Goal: Use online tool/utility: Utilize a website feature to perform a specific function

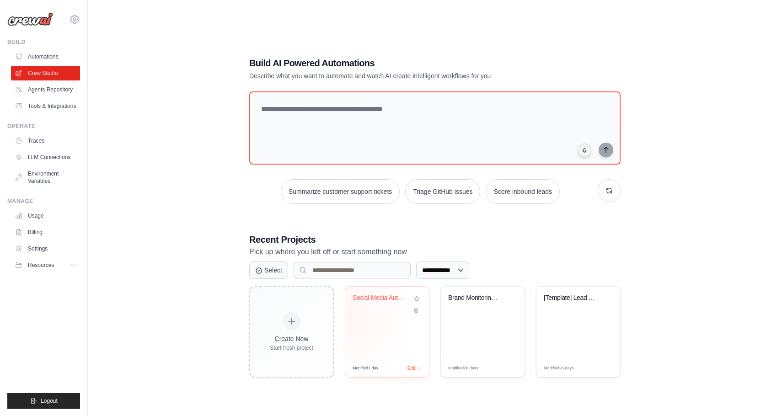
click at [383, 314] on div "Social Media Automation Hub" at bounding box center [387, 323] width 84 height 72
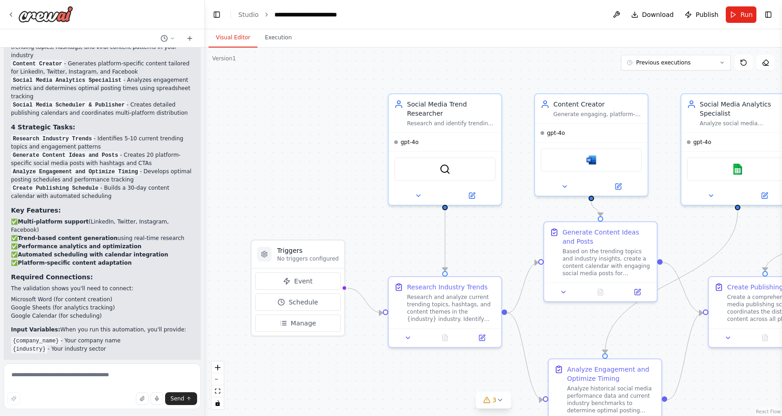
scroll to position [1254, 0]
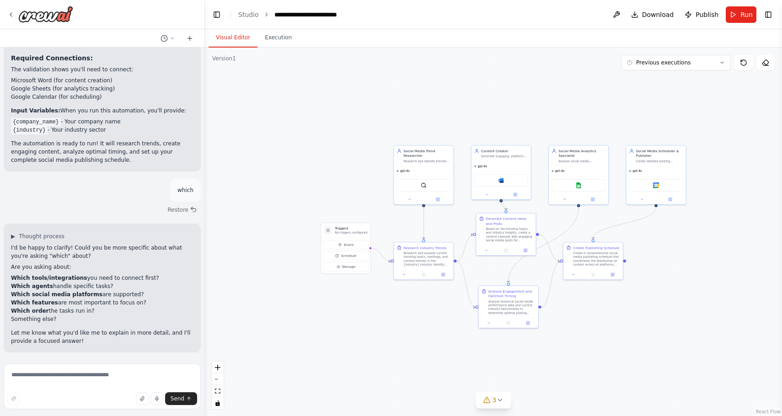
drag, startPoint x: 698, startPoint y: 234, endPoint x: 559, endPoint y: 221, distance: 139.8
click at [559, 221] on div ".deletable-edge-delete-btn { width: 20px; height: 20px; border: 0px solid #ffff…" at bounding box center [493, 232] width 577 height 369
click at [576, 165] on div "Social Media Analytics Specialist Analyze social media performance metrics and …" at bounding box center [579, 155] width 59 height 20
click at [644, 164] on div "Social Media Scheduler & Publisher Create detailed posting schedules and coordi…" at bounding box center [656, 155] width 59 height 20
click at [711, 61] on button "Previous executions" at bounding box center [676, 63] width 110 height 16
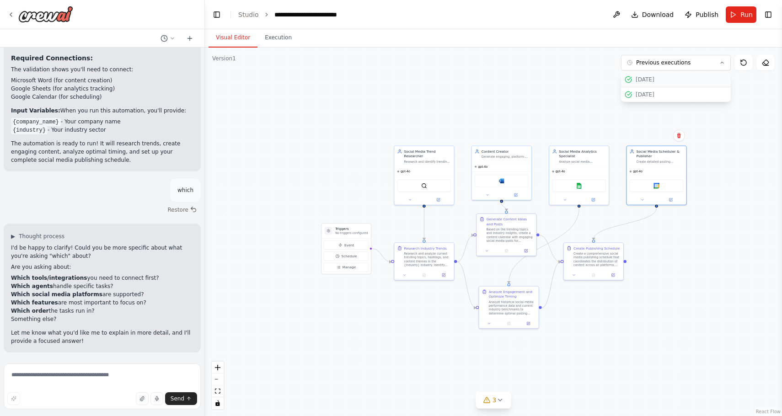
click at [709, 80] on div "[DATE]" at bounding box center [682, 79] width 92 height 7
click at [278, 41] on button "Execution" at bounding box center [279, 37] width 42 height 19
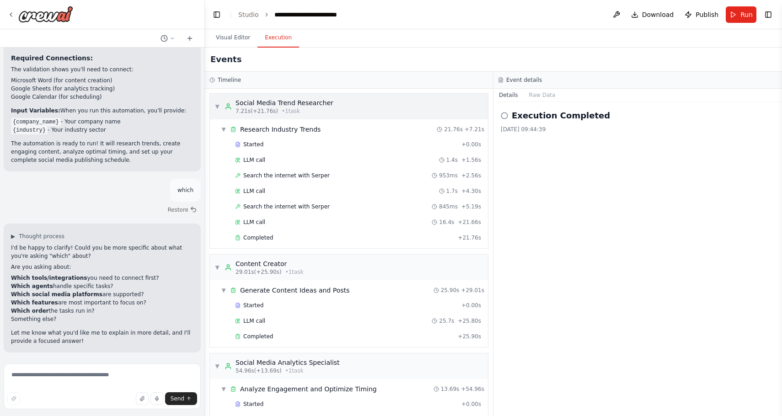
click at [217, 107] on span "▼" at bounding box center [217, 106] width 5 height 7
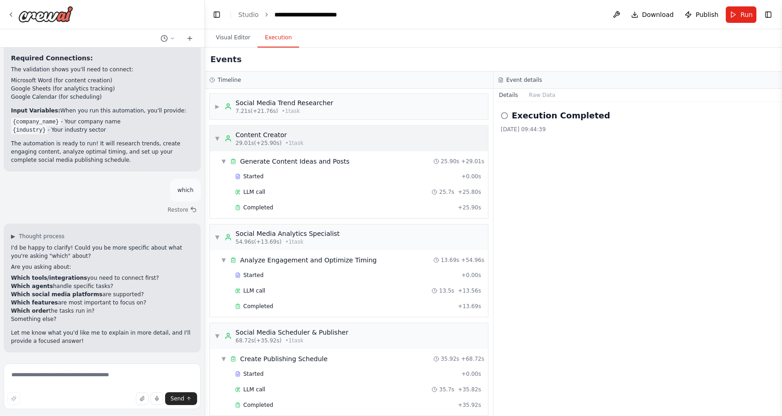
click at [217, 139] on span "▼" at bounding box center [217, 138] width 5 height 7
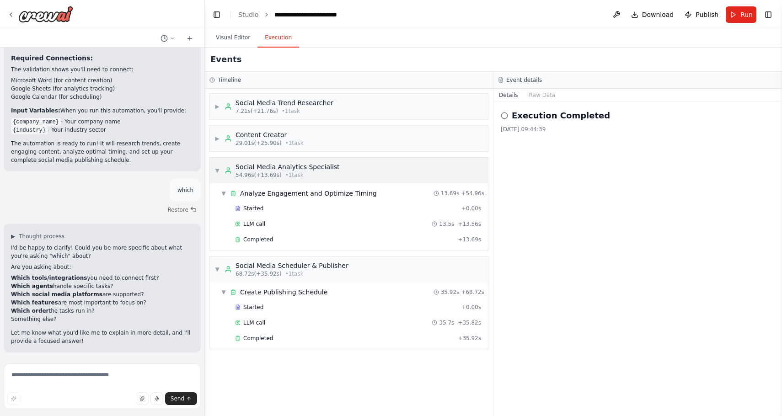
click at [218, 173] on span "▼" at bounding box center [217, 170] width 5 height 7
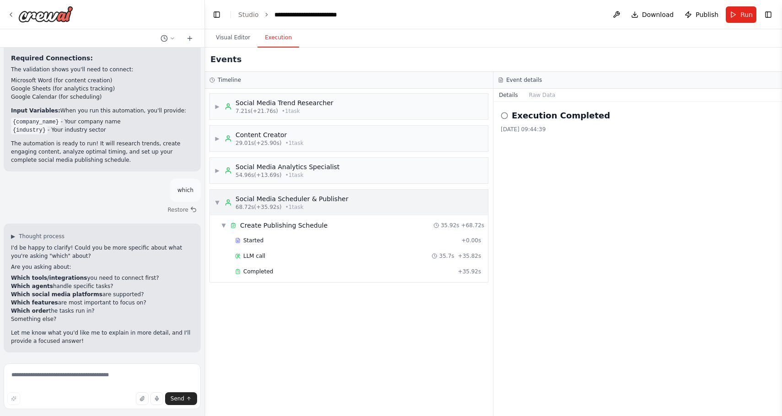
click at [218, 205] on span "▼" at bounding box center [217, 202] width 5 height 7
click at [219, 104] on span "▶" at bounding box center [217, 106] width 5 height 7
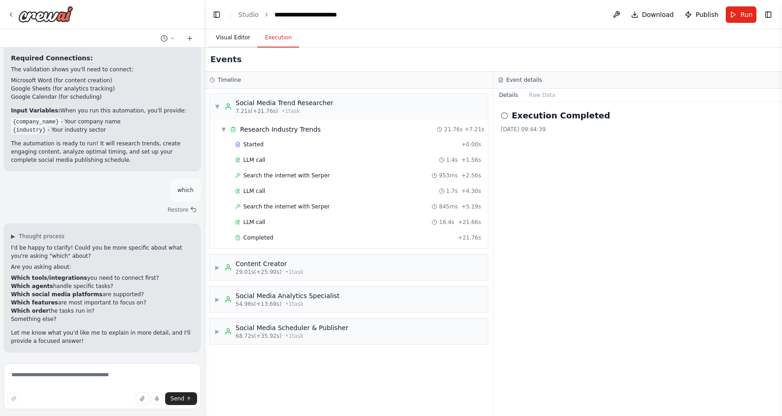
click at [239, 46] on button "Visual Editor" at bounding box center [233, 37] width 49 height 19
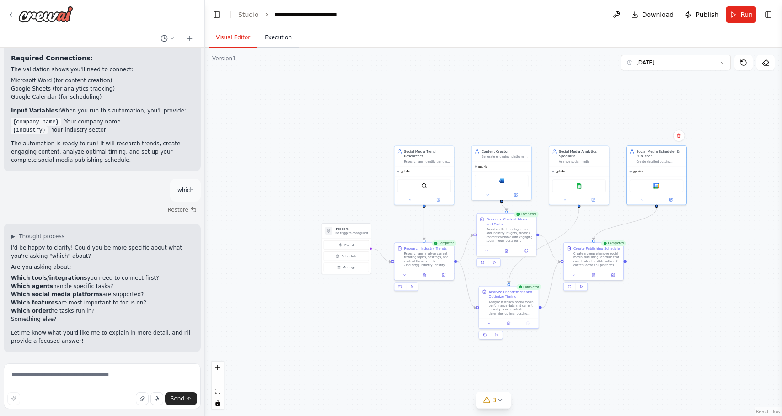
click at [265, 38] on button "Execution" at bounding box center [279, 37] width 42 height 19
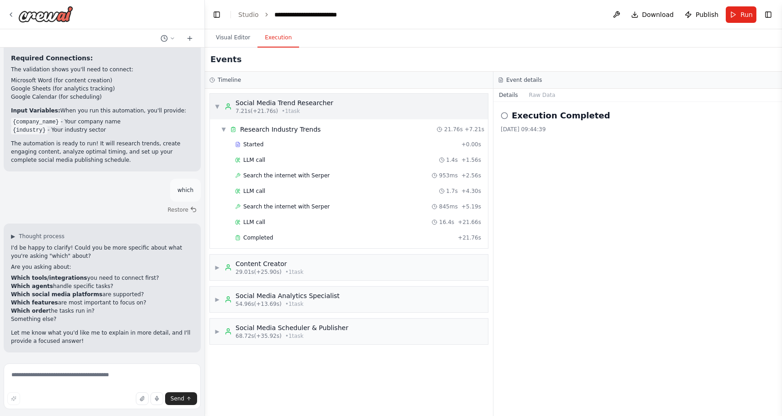
click at [217, 110] on span "▼" at bounding box center [217, 106] width 5 height 7
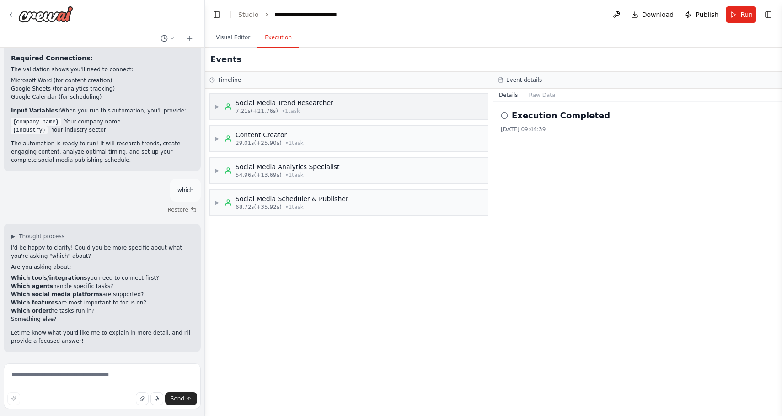
click at [217, 110] on span "▶" at bounding box center [217, 106] width 5 height 7
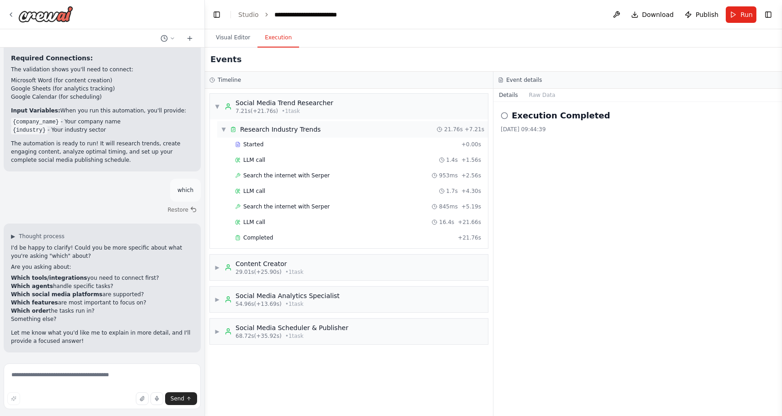
click at [223, 127] on span "▼" at bounding box center [223, 129] width 5 height 7
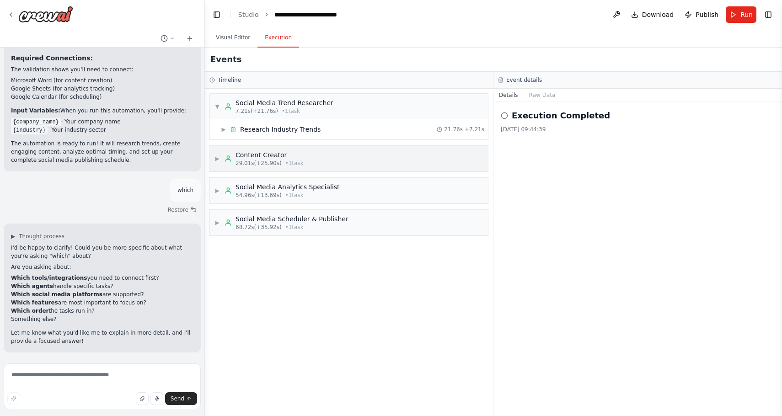
click at [215, 159] on span "▶" at bounding box center [217, 158] width 5 height 7
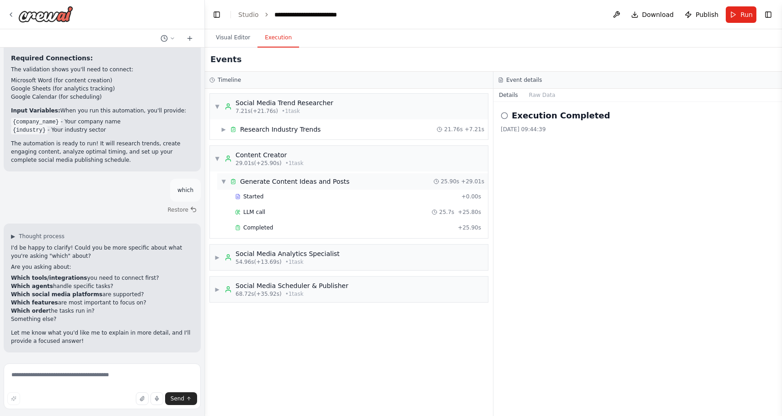
click at [224, 183] on span "▼" at bounding box center [223, 181] width 5 height 7
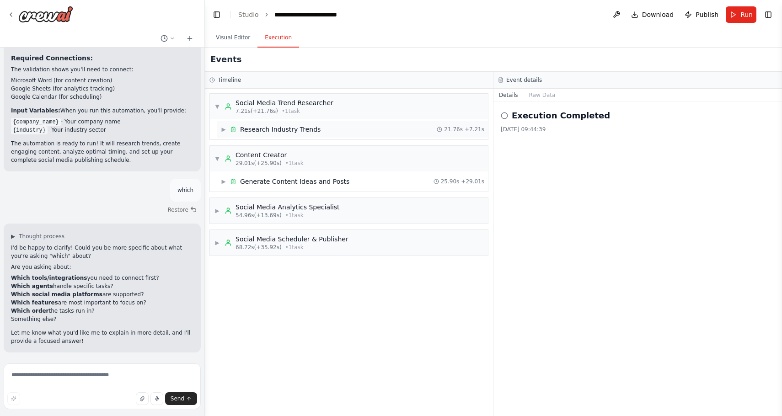
click at [226, 131] on span "▶" at bounding box center [223, 129] width 5 height 7
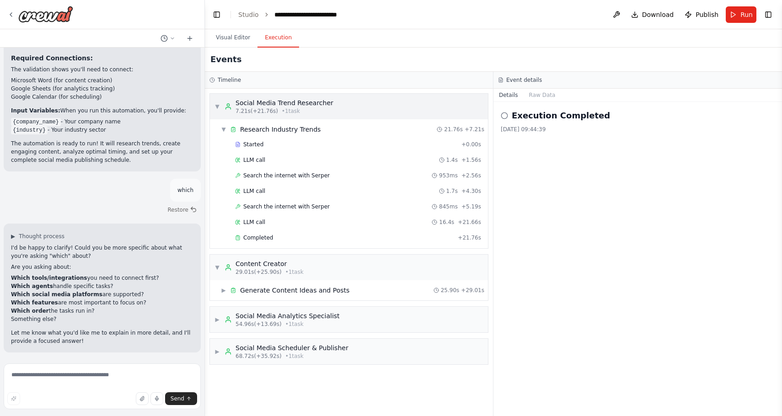
click at [220, 108] on span "▼" at bounding box center [217, 106] width 5 height 7
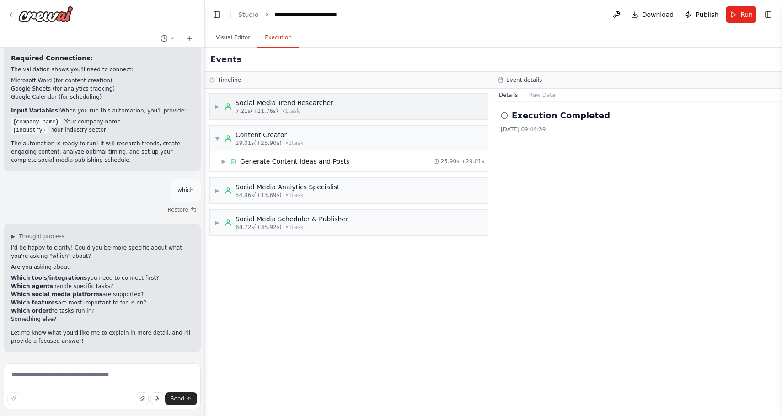
click at [220, 108] on span "▶" at bounding box center [217, 106] width 5 height 7
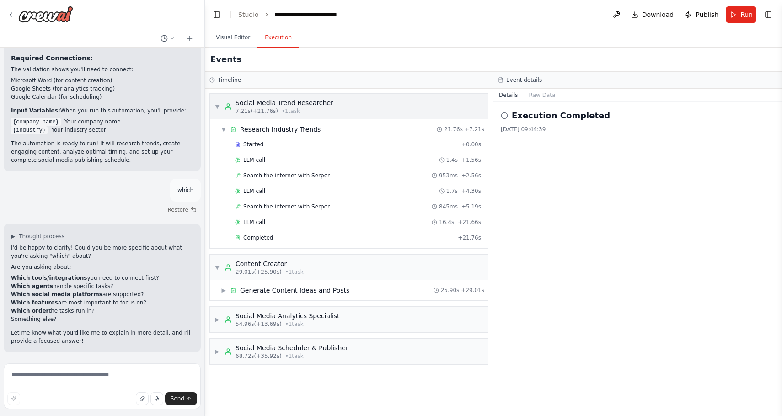
click at [220, 108] on span "▼" at bounding box center [217, 106] width 5 height 7
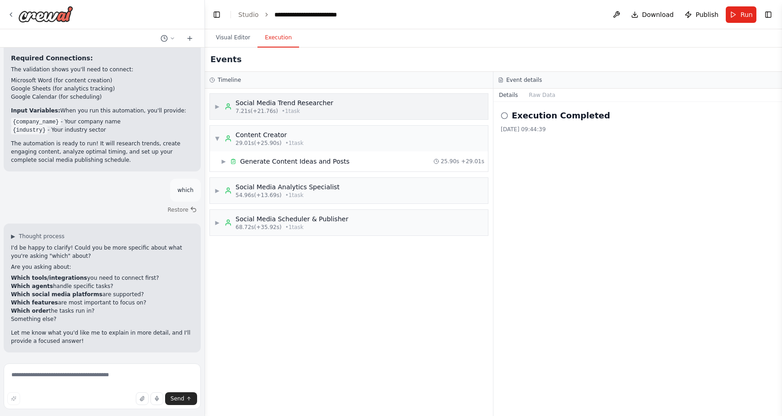
click at [221, 108] on div "▶ Social Media Trend Researcher 7.21s (+21.76s) • 1 task" at bounding box center [274, 106] width 119 height 16
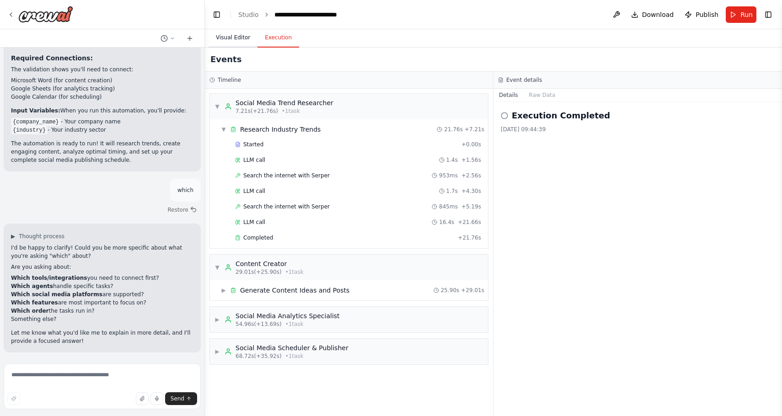
click at [230, 32] on button "Visual Editor" at bounding box center [233, 37] width 49 height 19
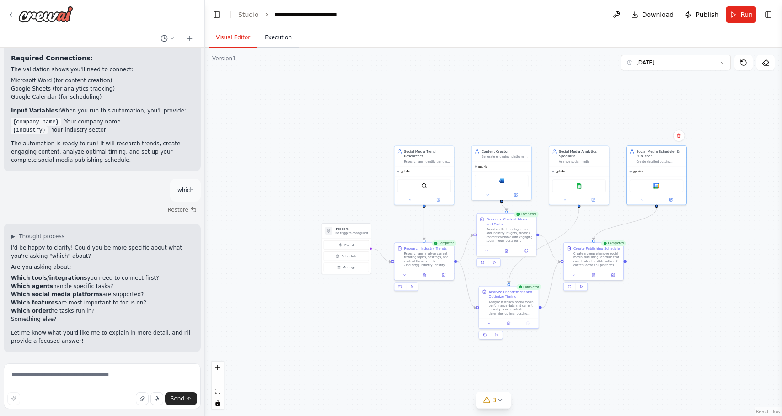
click at [270, 35] on button "Execution" at bounding box center [279, 37] width 42 height 19
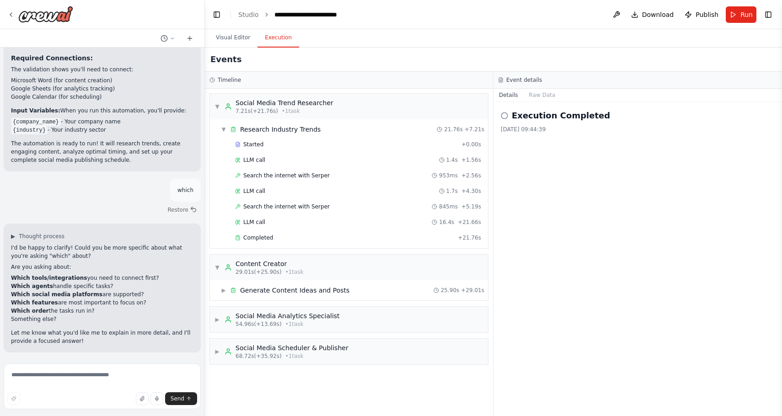
scroll to position [0, 0]
click at [235, 40] on button "Visual Editor" at bounding box center [233, 37] width 49 height 19
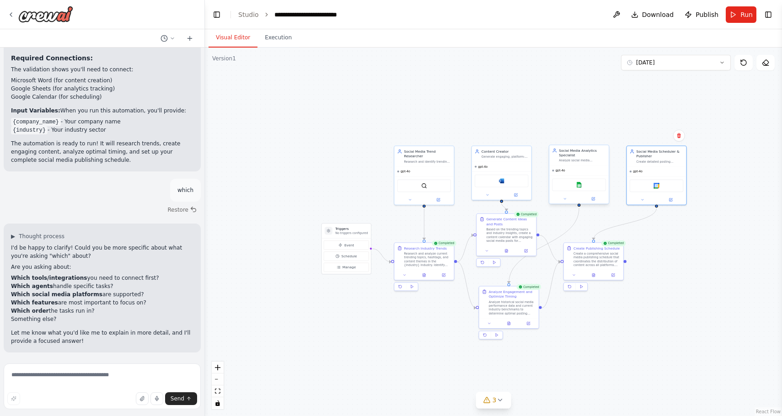
click at [591, 165] on div "Social Media Analytics Specialist Analyze social media performance metrics and …" at bounding box center [579, 155] width 59 height 20
click at [508, 305] on div "Analyze historical social media performance data and current industry benchmark…" at bounding box center [512, 307] width 47 height 16
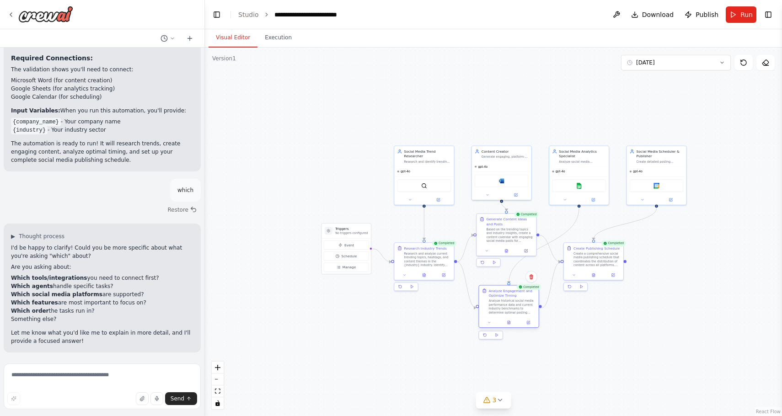
click at [508, 305] on div "Analyze historical social media performance data and current industry benchmark…" at bounding box center [512, 307] width 47 height 16
click at [526, 324] on button at bounding box center [531, 323] width 16 height 6
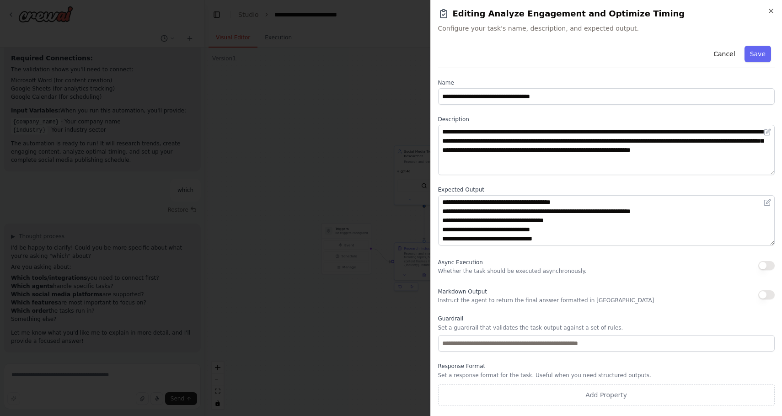
scroll to position [1, 0]
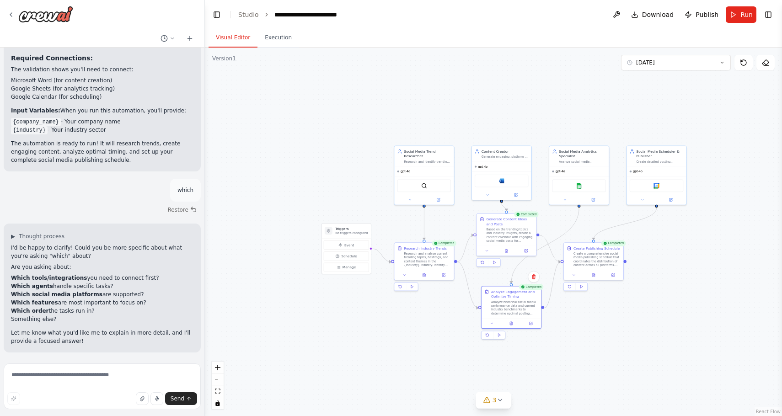
click at [758, 14] on header "**********" at bounding box center [493, 14] width 577 height 29
click at [766, 14] on button "Toggle Right Sidebar" at bounding box center [768, 14] width 13 height 13
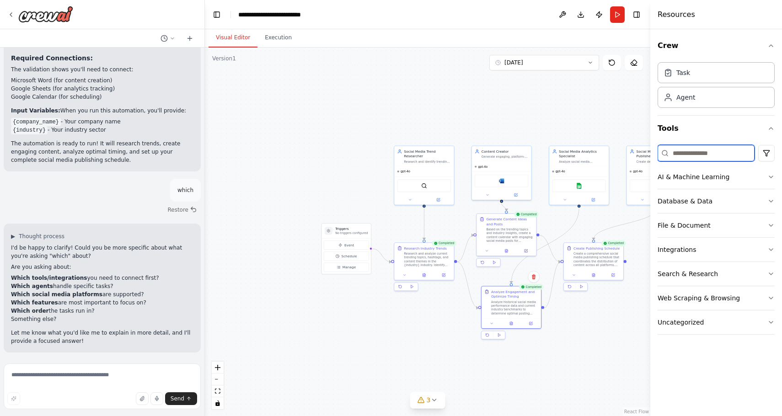
click at [732, 153] on input at bounding box center [706, 153] width 97 height 16
click at [302, 164] on span "gpt-4o" at bounding box center [299, 166] width 10 height 4
click at [333, 193] on icon at bounding box center [332, 193] width 2 height 2
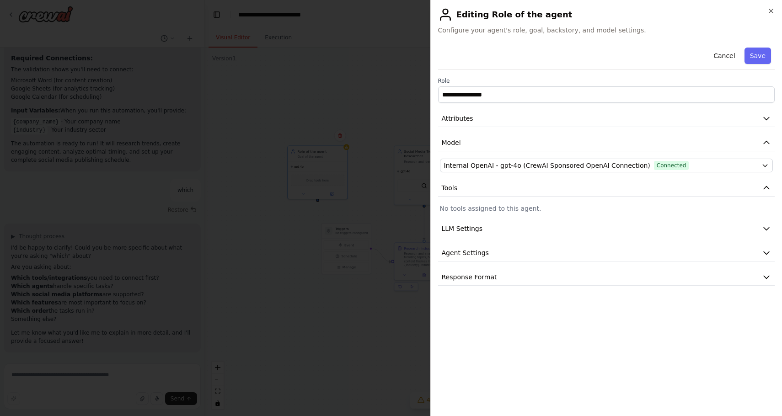
click at [494, 212] on p "No tools assigned to this agent." at bounding box center [607, 208] width 334 height 9
click at [480, 221] on button "LLM Settings" at bounding box center [606, 229] width 337 height 17
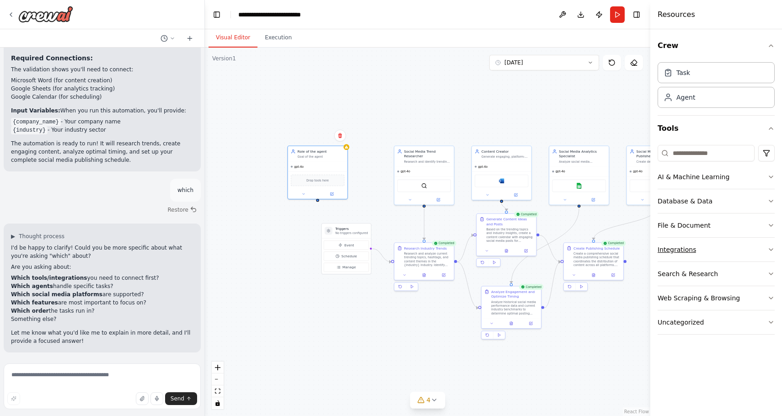
click at [718, 246] on button "Integrations" at bounding box center [716, 250] width 117 height 24
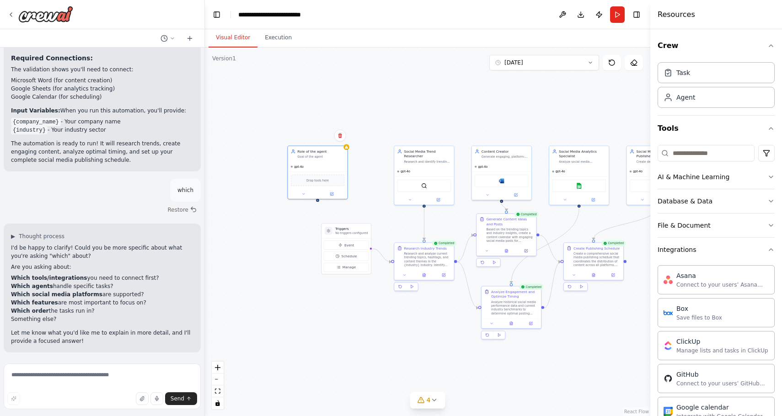
scroll to position [0, 0]
click at [716, 150] on input at bounding box center [706, 153] width 97 height 16
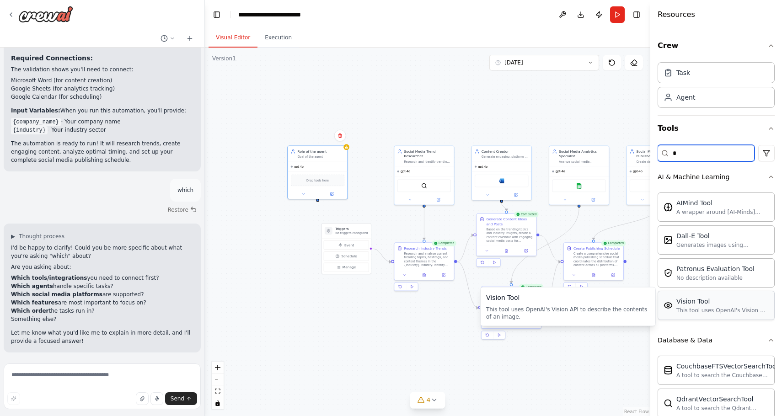
type input "*"
click at [707, 320] on div "Vision Tool This tool uses OpenAI's Vision API to describe the contents of an i…" at bounding box center [716, 305] width 117 height 29
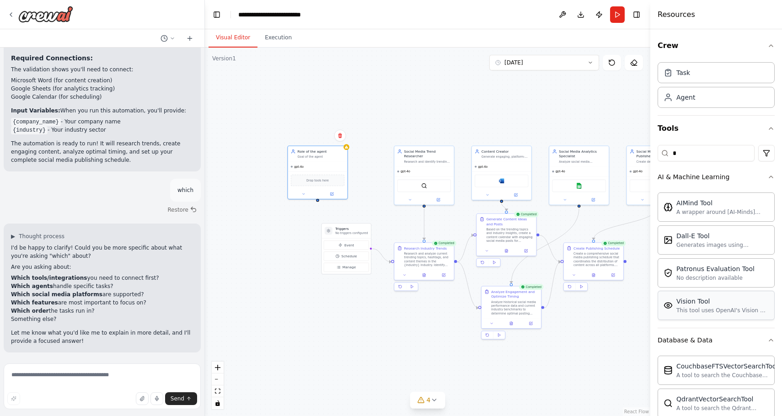
click at [707, 304] on div "Vision Tool" at bounding box center [723, 301] width 92 height 9
click at [295, 179] on div at bounding box center [317, 172] width 59 height 53
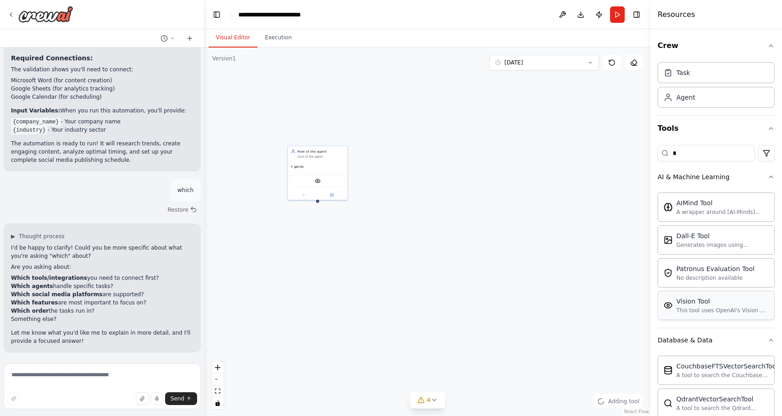
click at [295, 179] on div "VisionTool" at bounding box center [318, 181] width 54 height 13
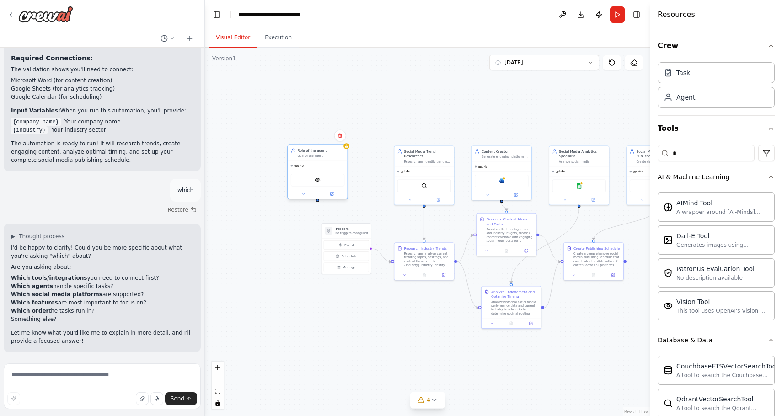
click at [297, 173] on div "VisionTool" at bounding box center [317, 180] width 59 height 19
click at [624, 136] on div ".deletable-edge-delete-btn { width: 20px; height: 20px; border: 0px solid #ffff…" at bounding box center [428, 232] width 446 height 369
click at [770, 43] on icon "button" at bounding box center [771, 45] width 7 height 7
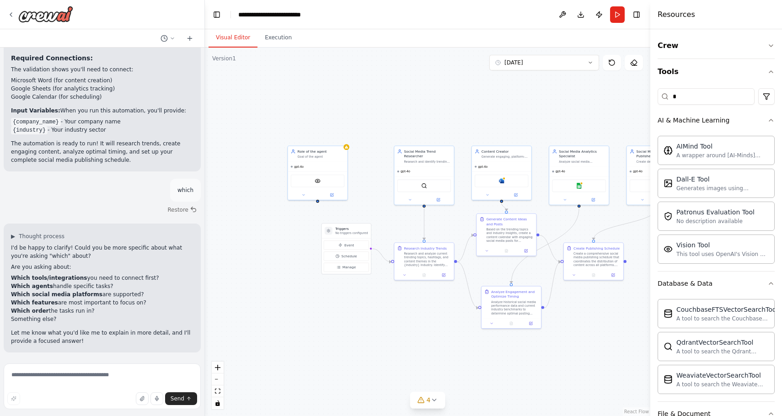
click at [598, 41] on div "Visual Editor Execution" at bounding box center [428, 38] width 446 height 18
click at [637, 16] on button "Toggle Right Sidebar" at bounding box center [637, 14] width 13 height 13
